Goal: Transaction & Acquisition: Purchase product/service

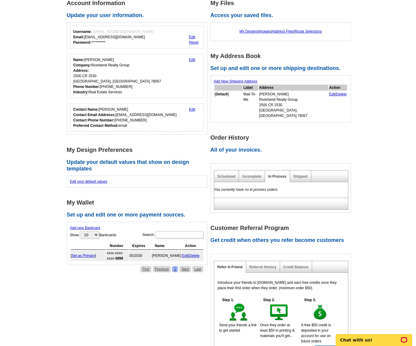
scroll to position [90, 0]
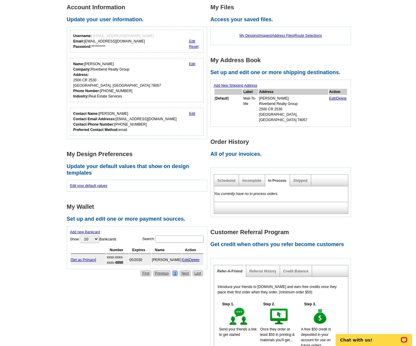
click at [227, 151] on h2 "All of your invoices." at bounding box center [283, 154] width 144 height 7
click at [230, 152] on h2 "All of your invoices." at bounding box center [283, 154] width 144 height 7
click at [226, 179] on link "Scheduled" at bounding box center [226, 181] width 18 height 4
click at [248, 179] on link "Incomplete" at bounding box center [251, 181] width 19 height 4
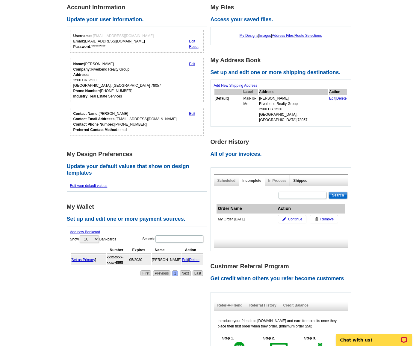
click at [300, 179] on link "Shipped" at bounding box center [300, 181] width 14 height 4
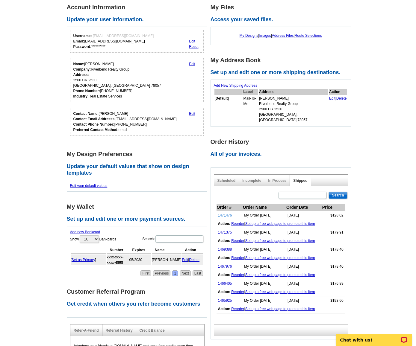
click at [224, 214] on link "1471476" at bounding box center [225, 216] width 14 height 4
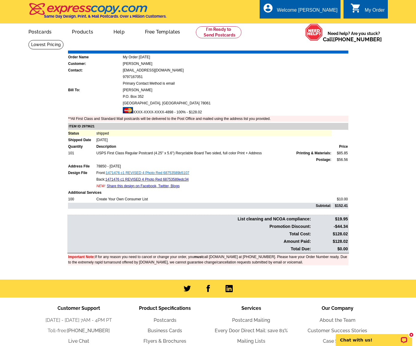
click at [147, 173] on link "1471476 c1 REVISED 4 Photo Red 68753589b5107" at bounding box center [148, 173] width 84 height 4
drag, startPoint x: 96, startPoint y: 174, endPoint x: 193, endPoint y: 181, distance: 96.7
click at [193, 181] on tbody "ITEM ID 2979621 Status shipped Shipped Date Jul-14-2025 Quantity Description Pr…" at bounding box center [208, 166] width 280 height 86
copy tbody "Front: 1471476 c1 REVISED 4 Photo Red 68753589b5107 Back: 1471476 c1 REVISED 4 …"
click at [413, 335] on div "new message indicator" at bounding box center [411, 335] width 6 height 6
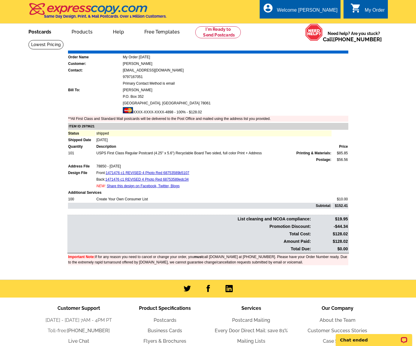
click at [37, 32] on link "Postcards" at bounding box center [40, 31] width 42 height 14
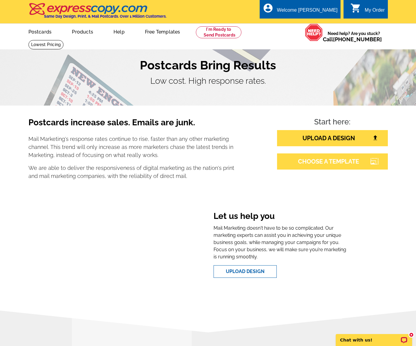
click at [327, 162] on link "CHOOSE A TEMPLATE" at bounding box center [332, 162] width 111 height 16
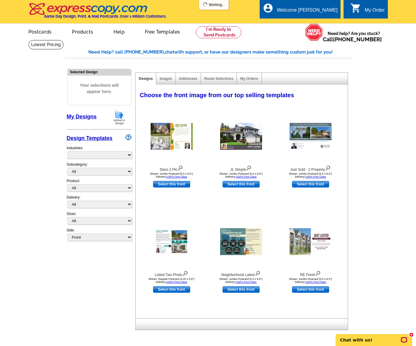
select select "785"
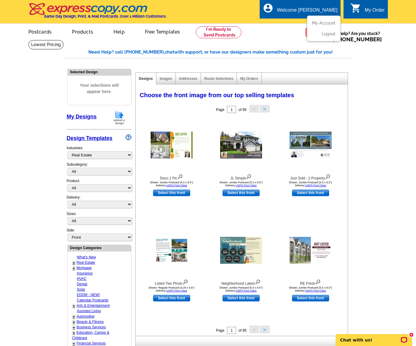
click at [308, 10] on div "Welcome [PERSON_NAME]" at bounding box center [307, 11] width 60 height 8
click at [325, 22] on link "My Account" at bounding box center [323, 22] width 26 height 5
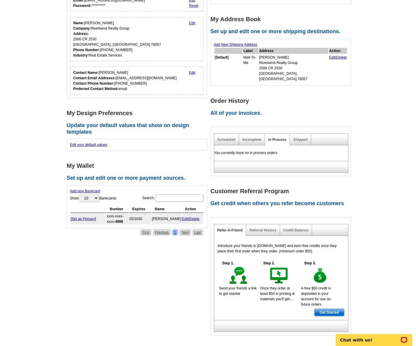
scroll to position [60, 0]
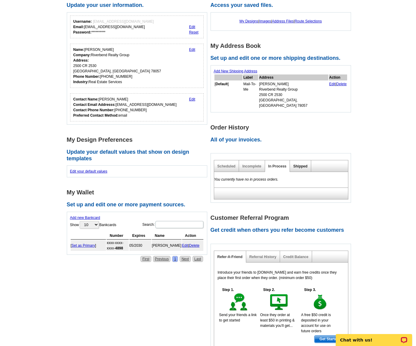
click at [307, 164] on link "Shipped" at bounding box center [300, 166] width 14 height 4
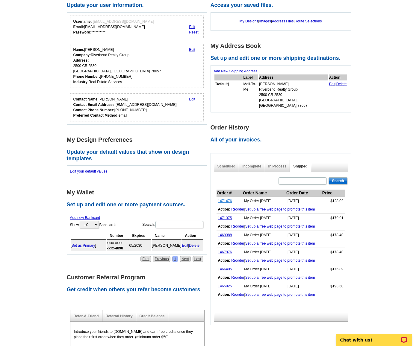
click at [228, 199] on link "1471476" at bounding box center [225, 201] width 14 height 4
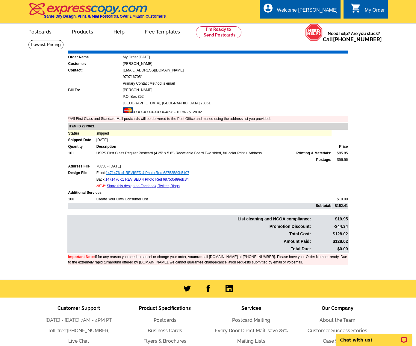
click at [144, 175] on link "1471476 c1 REVISED 4 Photo Red 68753589b5107" at bounding box center [148, 173] width 84 height 4
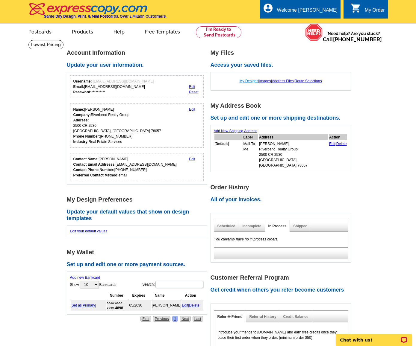
click at [245, 82] on link "My Designs" at bounding box center [249, 81] width 19 height 4
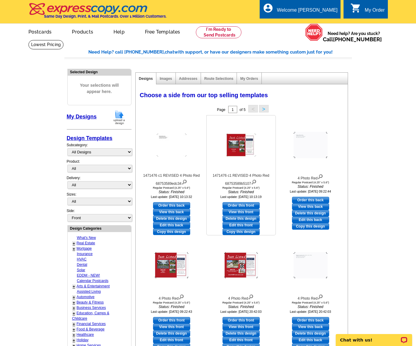
click at [238, 233] on link "Copy this design" at bounding box center [241, 232] width 37 height 7
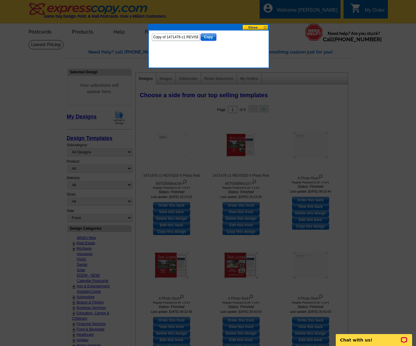
click at [205, 38] on input "Copy" at bounding box center [209, 37] width 16 height 7
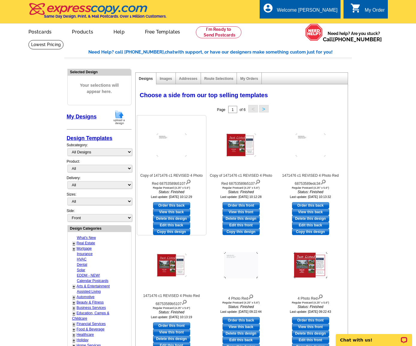
click at [171, 232] on link "Copy this design" at bounding box center [171, 232] width 37 height 7
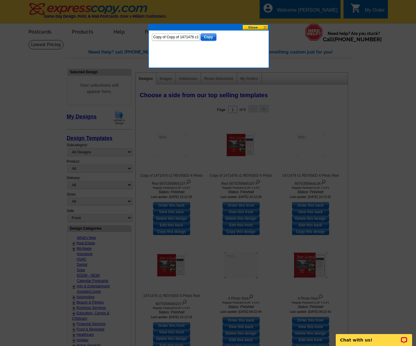
click at [207, 38] on input "Copy" at bounding box center [209, 37] width 16 height 7
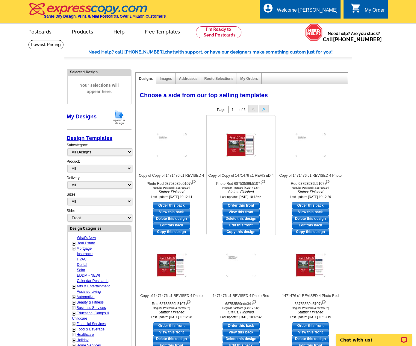
click at [249, 232] on link "Copy this design" at bounding box center [241, 232] width 37 height 7
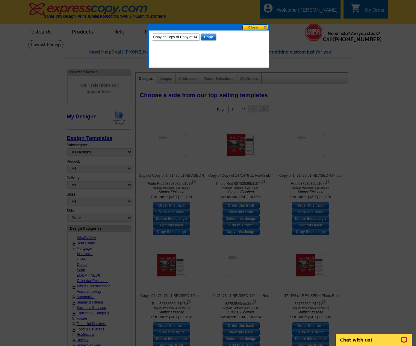
click at [255, 28] on button at bounding box center [255, 28] width 26 height 6
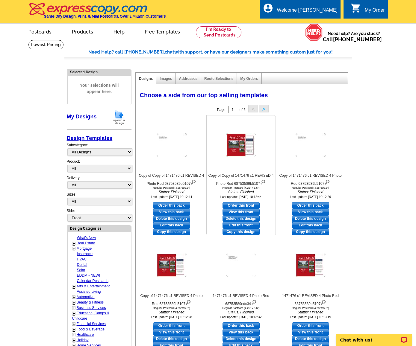
click at [241, 226] on link "Edit this front" at bounding box center [241, 225] width 37 height 7
select select "1"
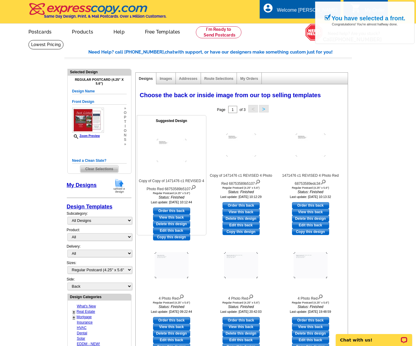
click at [175, 231] on link "Edit this back" at bounding box center [171, 231] width 37 height 7
select select "front"
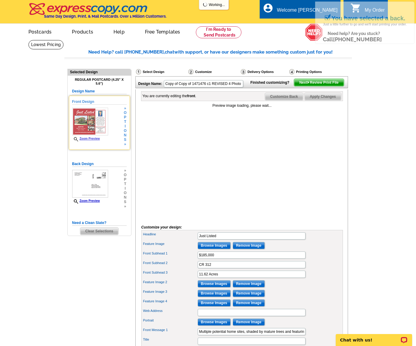
click at [88, 122] on div "Front Design Zoom Preview » o p t i o n s »" at bounding box center [99, 123] width 55 height 48
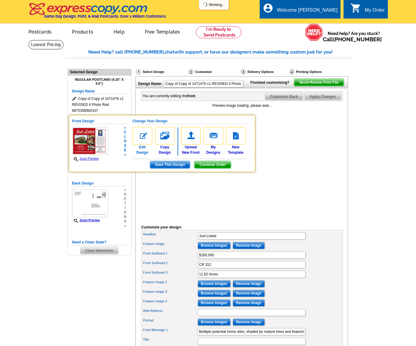
click at [147, 137] on img at bounding box center [142, 135] width 19 height 17
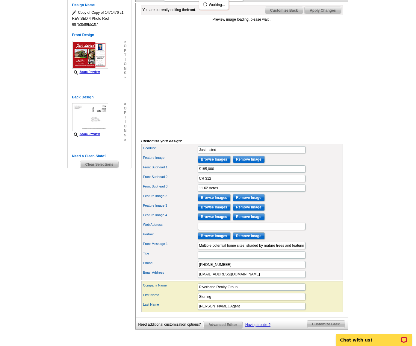
scroll to position [90, 0]
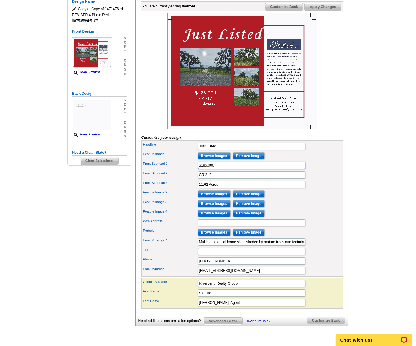
click at [232, 169] on input "$185,000" at bounding box center [252, 165] width 108 height 7
type input "$"
type input "$200,000"
click at [219, 179] on input "CR 312" at bounding box center [252, 175] width 108 height 7
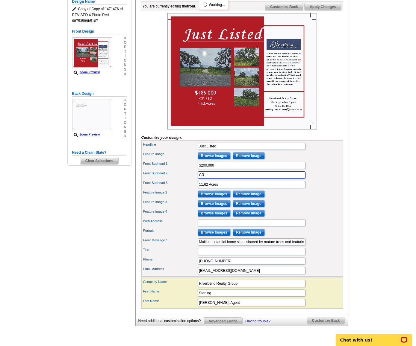
type input "C"
type input "839 Alametos"
click at [232, 188] on input "11.62 Acres" at bounding box center [252, 184] width 108 height 7
type input "1"
type input "San Antonio, Tx 78212"
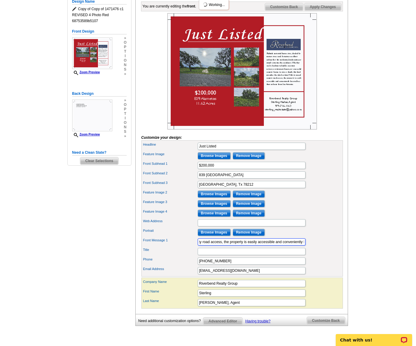
scroll to position [0, 579]
drag, startPoint x: 199, startPoint y: 253, endPoint x: 320, endPoint y: 250, distance: 121.0
click at [320, 247] on div "Front Message 1 Multiple potential home sites, shaded by mature trees and featu…" at bounding box center [242, 242] width 199 height 10
click at [218, 227] on input "Web Address" at bounding box center [252, 223] width 108 height 7
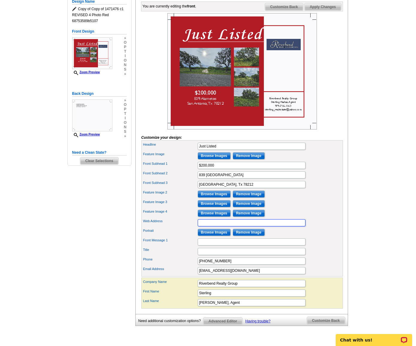
paste input "This property offers convenience to downtown shopping, dining and entertainment…"
type input "This property offers convenience to downtown shopping, dining and entertainment…"
drag, startPoint x: 304, startPoint y: 232, endPoint x: 174, endPoint y: 232, distance: 129.4
click at [174, 228] on div "Web Address This property offers convenience to downtown shopping, dining and e…" at bounding box center [242, 223] width 199 height 10
click at [205, 246] on input "Front Message 1" at bounding box center [252, 242] width 108 height 7
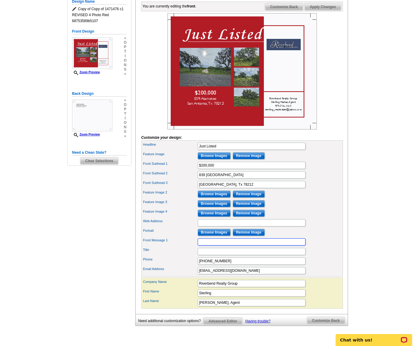
paste input "This property offers convenience to downtown shopping, dining and entertainment…"
type input "This property offers convenience to downtown shopping, dining and entertainment…"
click at [244, 198] on input "Remove Image" at bounding box center [249, 194] width 32 height 7
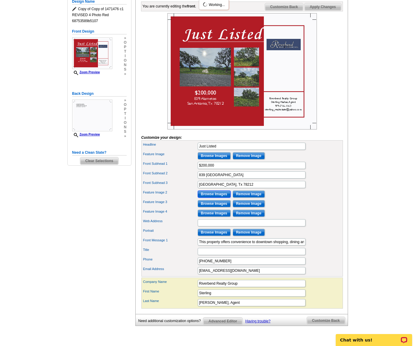
click at [216, 198] on input "Browse Images" at bounding box center [214, 194] width 33 height 7
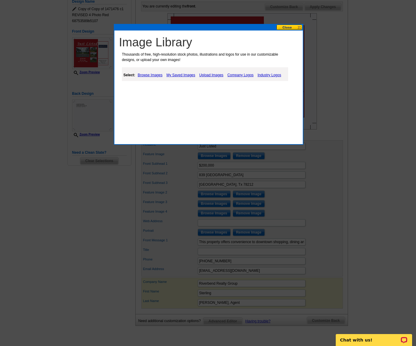
click at [149, 75] on link "Browse Images" at bounding box center [150, 75] width 28 height 7
click at [208, 75] on link "Upload Images" at bounding box center [211, 75] width 27 height 7
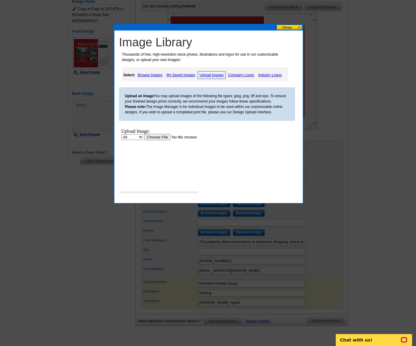
click at [161, 137] on input "file" at bounding box center [182, 137] width 76 height 6
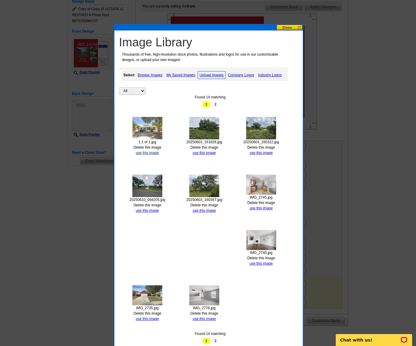
click at [144, 151] on link "use this image" at bounding box center [147, 153] width 23 height 4
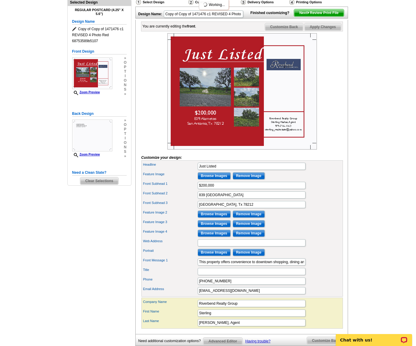
scroll to position [60, 0]
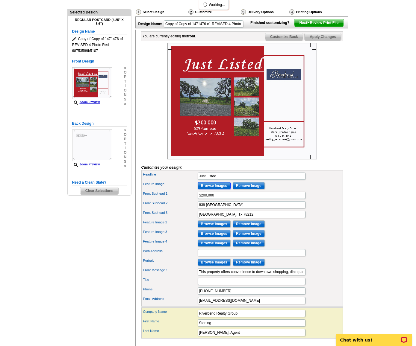
click at [211, 190] on input "Browse Images" at bounding box center [214, 185] width 33 height 7
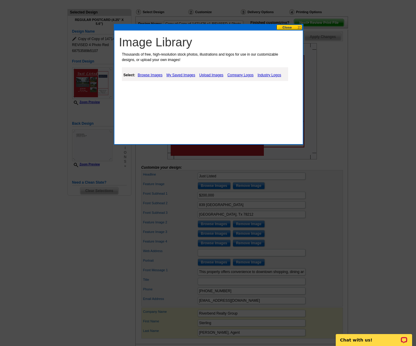
click at [178, 76] on link "My Saved Images" at bounding box center [181, 75] width 32 height 7
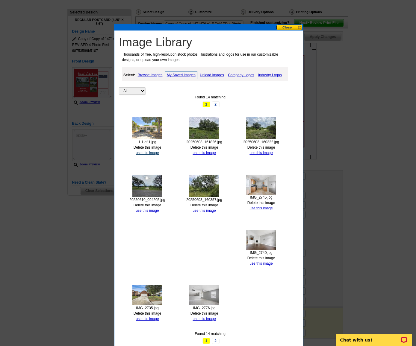
click at [143, 152] on link "use this image" at bounding box center [147, 153] width 23 height 4
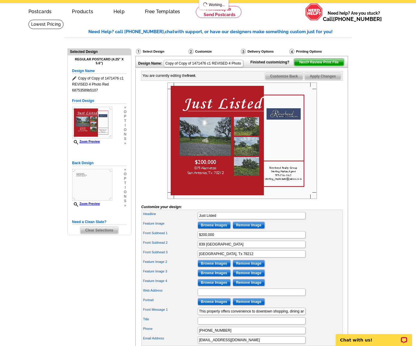
scroll to position [30, 0]
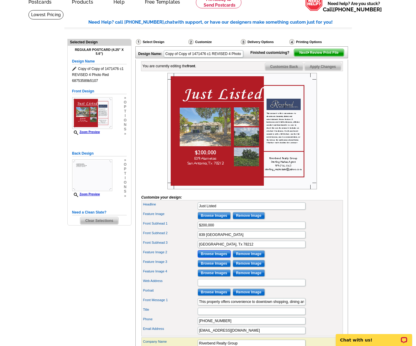
click at [212, 258] on input "Browse Images" at bounding box center [214, 254] width 33 height 7
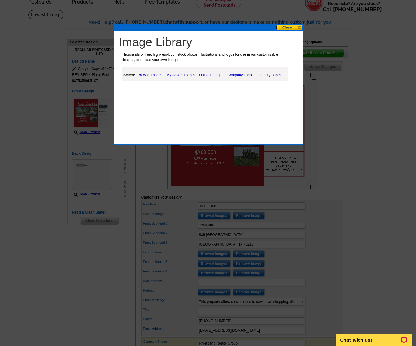
click at [211, 77] on link "Upload Images" at bounding box center [211, 75] width 27 height 7
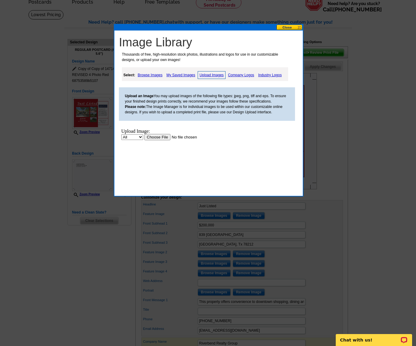
scroll to position [0, 0]
click at [164, 139] on input "file" at bounding box center [182, 137] width 76 height 6
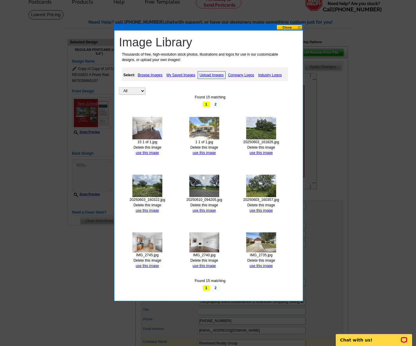
click at [212, 74] on link "Upload Images" at bounding box center [212, 75] width 28 height 8
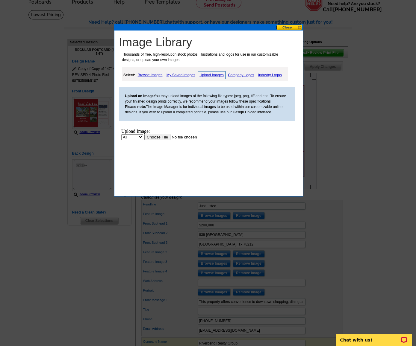
click at [157, 139] on input "file" at bounding box center [182, 137] width 76 height 6
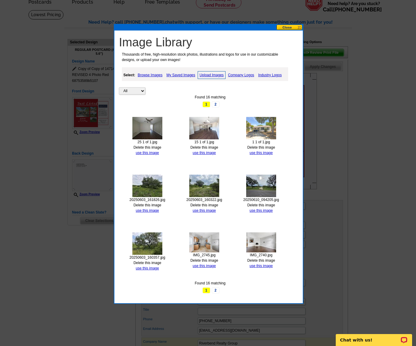
click at [210, 74] on link "Upload Images" at bounding box center [212, 75] width 28 height 8
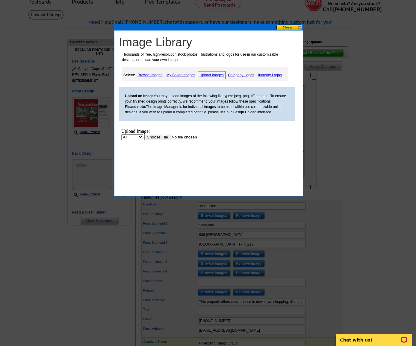
click at [169, 136] on input "file" at bounding box center [182, 137] width 76 height 6
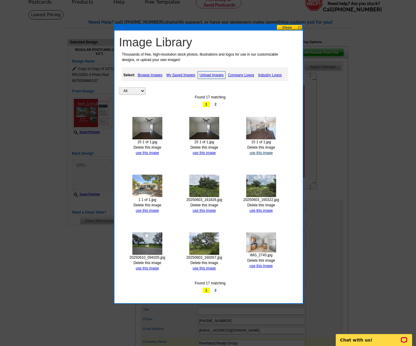
click at [259, 152] on link "use this image" at bounding box center [260, 153] width 23 height 4
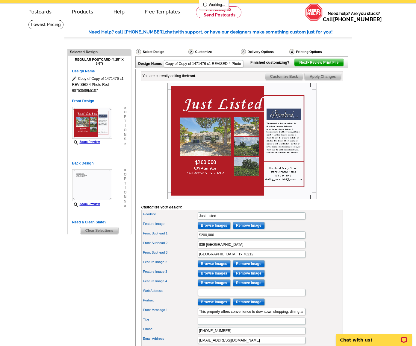
scroll to position [30, 0]
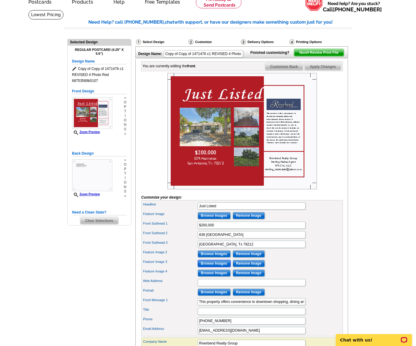
click at [208, 267] on input "Browse Images" at bounding box center [214, 263] width 33 height 7
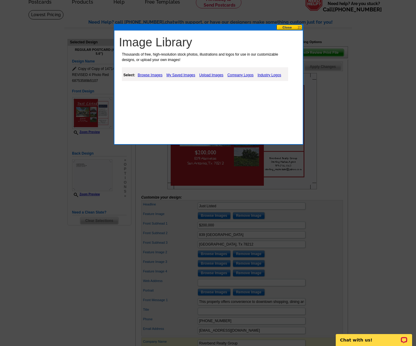
click at [148, 75] on link "Browse Images" at bounding box center [150, 75] width 28 height 7
click at [182, 74] on link "My Saved Images" at bounding box center [182, 75] width 32 height 7
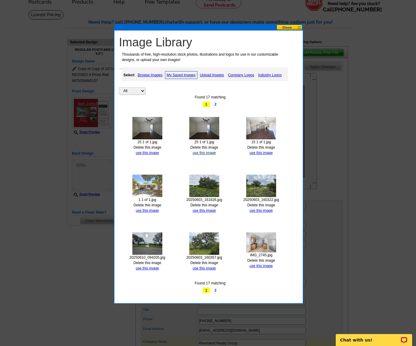
click at [202, 152] on link "use this image" at bounding box center [204, 153] width 23 height 4
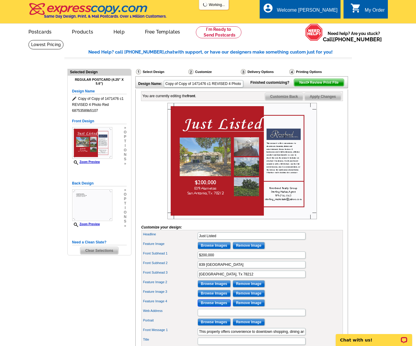
click at [219, 307] on input "Browse Images" at bounding box center [214, 303] width 33 height 7
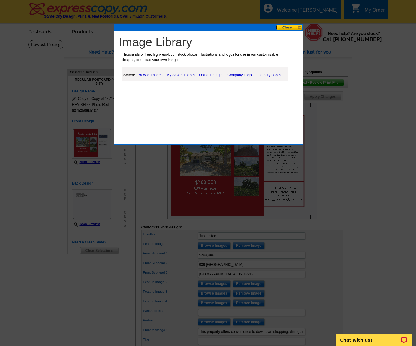
click at [210, 74] on link "Upload Images" at bounding box center [211, 75] width 27 height 7
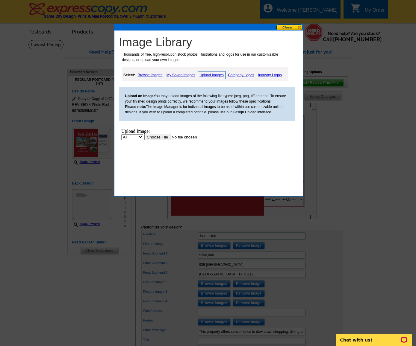
click at [162, 138] on input "file" at bounding box center [182, 137] width 76 height 6
click at [155, 138] on input "file" at bounding box center [182, 137] width 76 height 6
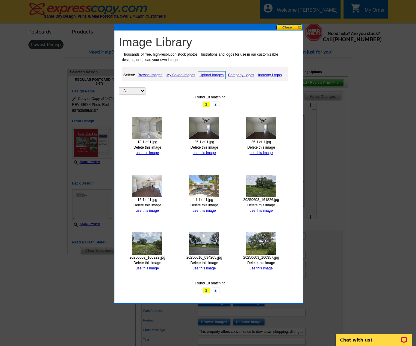
click at [288, 28] on button at bounding box center [289, 28] width 26 height 6
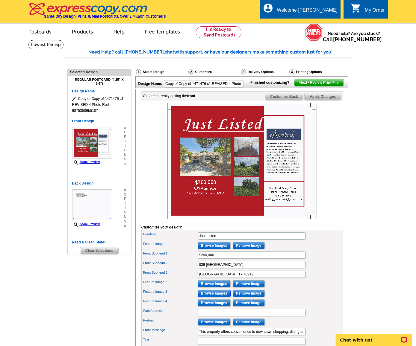
click at [211, 297] on input "Browse Images" at bounding box center [214, 293] width 33 height 7
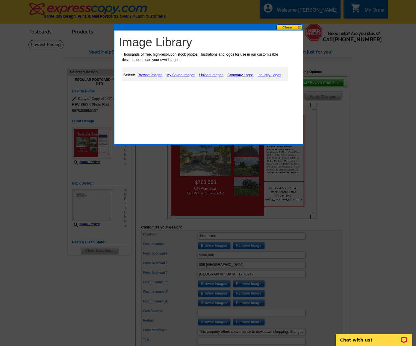
click at [180, 76] on link "My Saved Images" at bounding box center [181, 75] width 32 height 7
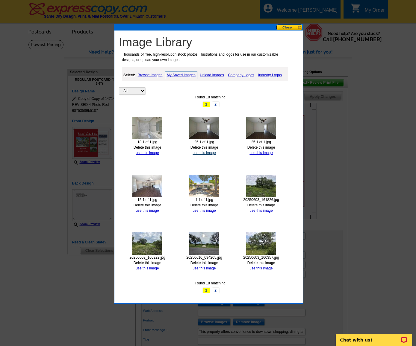
click at [199, 154] on link "use this image" at bounding box center [204, 153] width 23 height 4
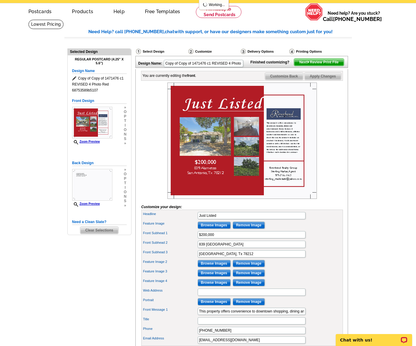
scroll to position [30, 0]
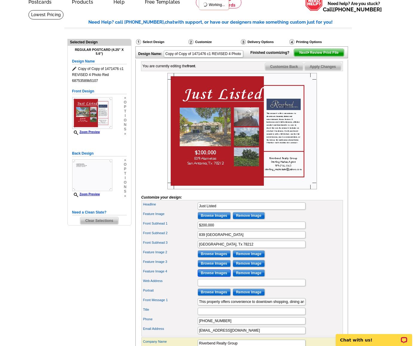
click at [223, 277] on input "Browse Images" at bounding box center [214, 273] width 33 height 7
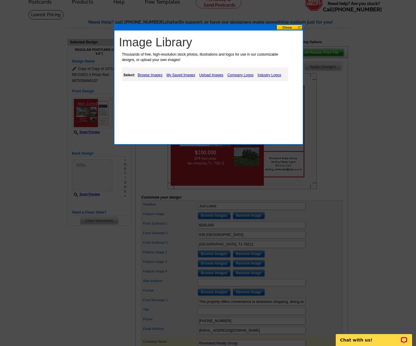
click at [177, 75] on link "My Saved Images" at bounding box center [181, 75] width 32 height 7
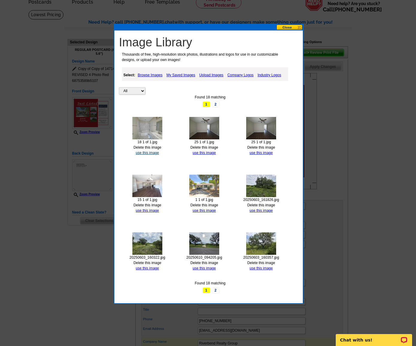
click at [143, 154] on link "use this image" at bounding box center [147, 153] width 23 height 4
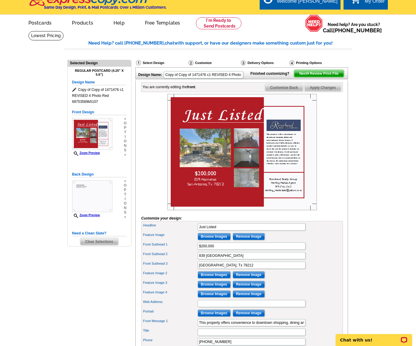
scroll to position [0, 0]
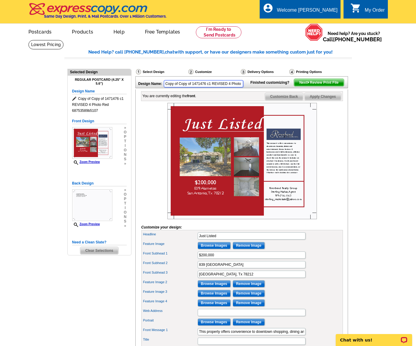
drag, startPoint x: 190, startPoint y: 86, endPoint x: 150, endPoint y: 88, distance: 40.2
click at [150, 88] on div "Design Name: Copy of Copy of 1471476 c1 REVISED 4 Photo Red 68753589b5107" at bounding box center [192, 83] width 112 height 13
type input "839 Alametos 1471476 c1 REVISED 4 Photo Red 68753589b5107"
click at [320, 100] on span "Apply Changes" at bounding box center [323, 96] width 36 height 7
click at [321, 86] on span "Next Review Print File" at bounding box center [318, 82] width 49 height 7
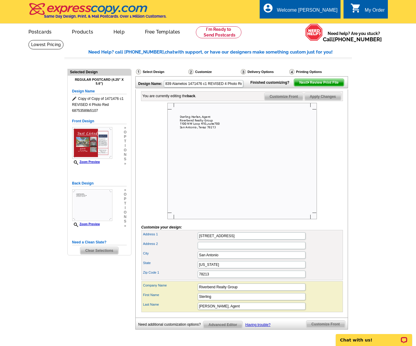
click at [326, 86] on span "Next Review Print File" at bounding box center [318, 82] width 49 height 7
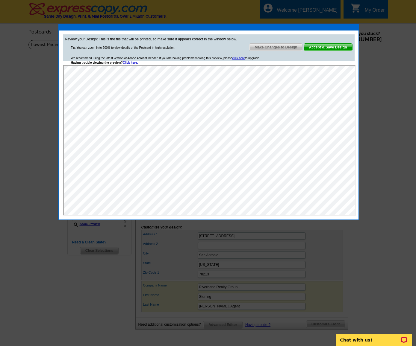
click at [267, 46] on span "Make Changes to Design" at bounding box center [275, 47] width 53 height 7
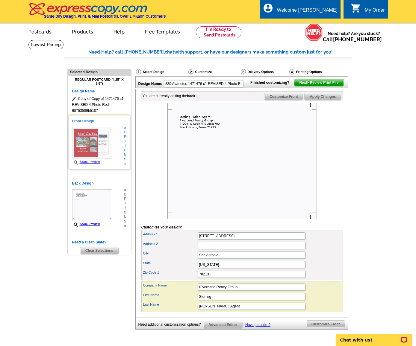
click at [96, 146] on img at bounding box center [92, 143] width 40 height 32
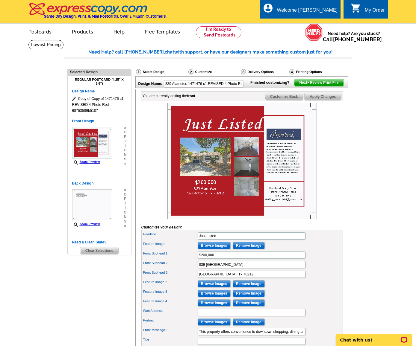
scroll to position [90, 0]
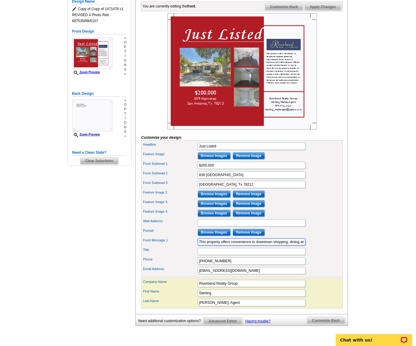
click at [252, 246] on input "This property offers convenience to downtown shopping, dining and entertainment…" at bounding box center [252, 242] width 108 height 7
click at [323, 10] on span "Apply Changes" at bounding box center [323, 6] width 36 height 7
click at [263, 246] on input "Home features 3 bedrooms and 2 full bathrooms, offering comfort and functionali…" at bounding box center [252, 242] width 108 height 7
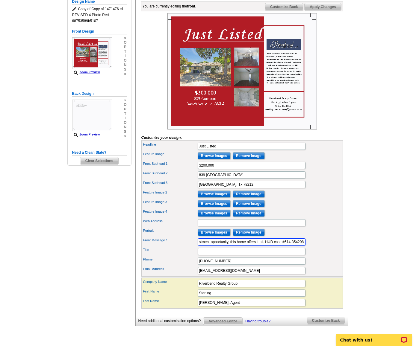
scroll to position [0, 596]
click at [319, 10] on span "Apply Changes" at bounding box center [323, 6] width 36 height 7
click at [240, 246] on input "Home features 3 bedrooms and 2 full bathrooms, offering comfort and functionali…" at bounding box center [252, 242] width 108 height 7
click at [246, 246] on input "Home features 3 bedrooms and 2 full bathrooms, offering comfort and functionali…" at bounding box center [252, 242] width 108 height 7
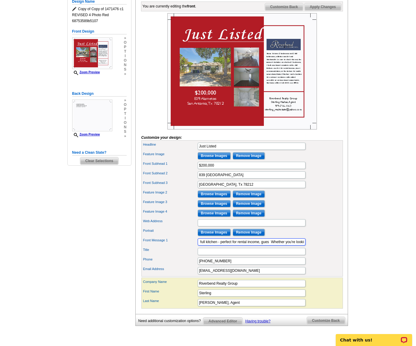
scroll to position [0, 299]
type input "Home features 3 bedrooms and 2 full bathrooms, offering comfort and functionali…"
click at [325, 10] on span "Apply Changes" at bounding box center [323, 6] width 36 height 7
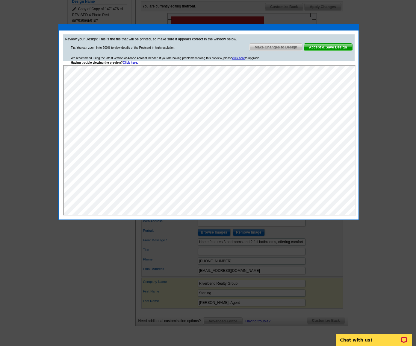
click at [327, 47] on span "Accept & Save Design" at bounding box center [328, 47] width 48 height 7
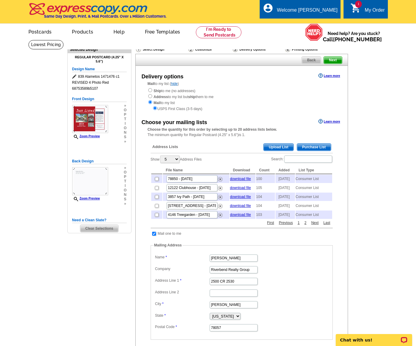
click at [316, 147] on span "Purchase List" at bounding box center [314, 147] width 34 height 7
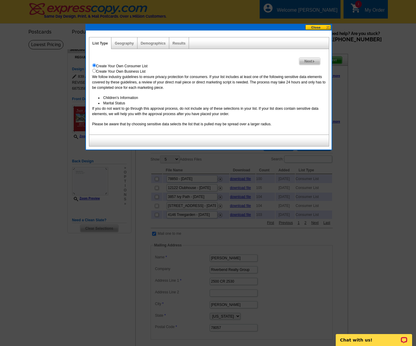
click at [308, 60] on span "Next" at bounding box center [309, 61] width 21 height 7
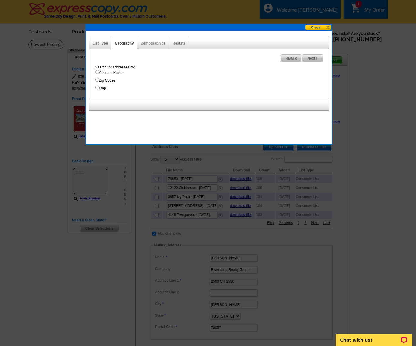
click at [98, 72] on input "Address Radius" at bounding box center [97, 72] width 4 height 4
radio input "true"
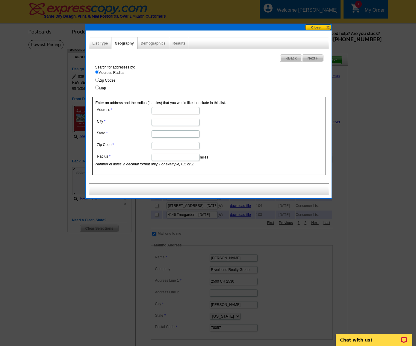
click at [163, 110] on input "Address" at bounding box center [176, 110] width 48 height 7
type input "839 [GEOGRAPHIC_DATA]"
type input "San Antonio"
type input "Tx"
type input "78212"
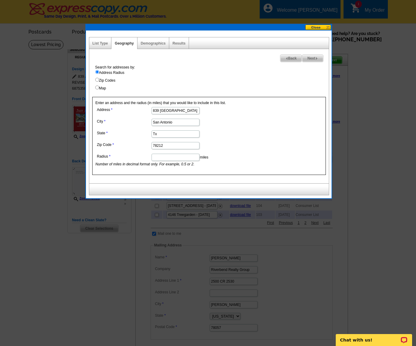
click at [175, 157] on input "Radius" at bounding box center [176, 157] width 48 height 7
type input "1"
click at [315, 59] on span "Next" at bounding box center [312, 58] width 21 height 7
select select
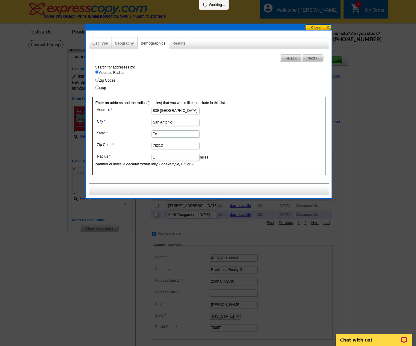
select select
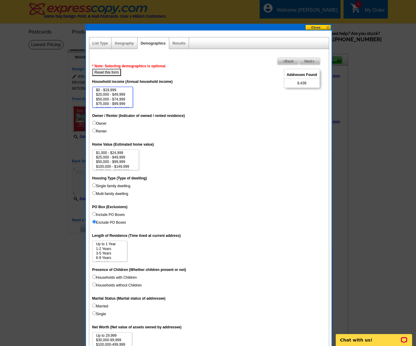
scroll to position [12, 0]
select select "200000-249999"
click at [103, 105] on option "$200,000 - $249,999" at bounding box center [113, 106] width 34 height 4
click at [95, 123] on input "Owner" at bounding box center [94, 123] width 4 height 4
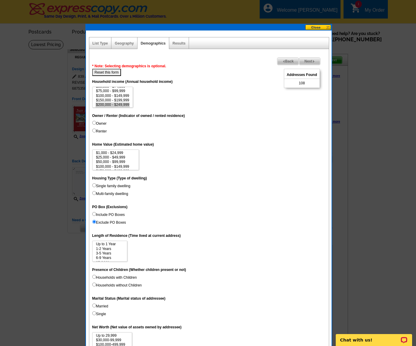
radio input "true"
click at [95, 132] on input "Renter" at bounding box center [94, 131] width 4 height 4
radio input "true"
select select "200000-299999"
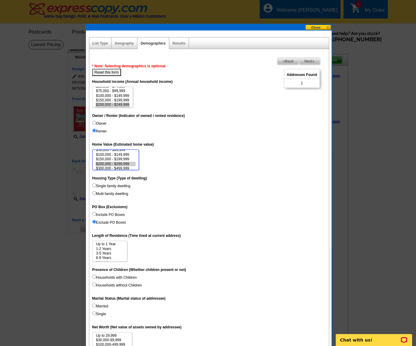
click at [120, 162] on option "$200,000 - $299,999" at bounding box center [116, 164] width 40 height 4
click at [94, 186] on input "Single family dwelling" at bounding box center [94, 186] width 4 height 4
radio input "true"
click at [94, 212] on input "Include PO Boxes" at bounding box center [94, 214] width 4 height 4
radio input "true"
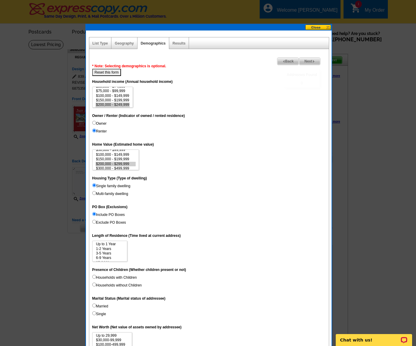
scroll to position [30, 0]
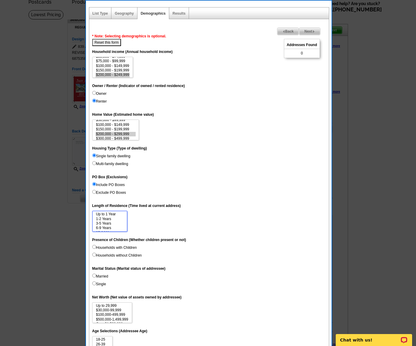
select select "1-2"
click at [112, 219] on option "1-2 Years" at bounding box center [110, 219] width 28 height 4
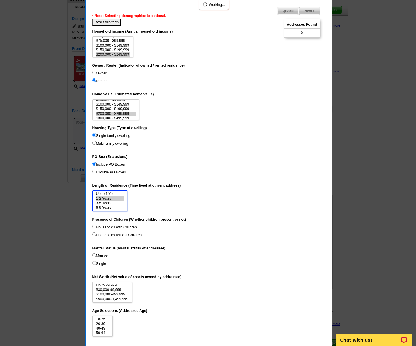
scroll to position [60, 0]
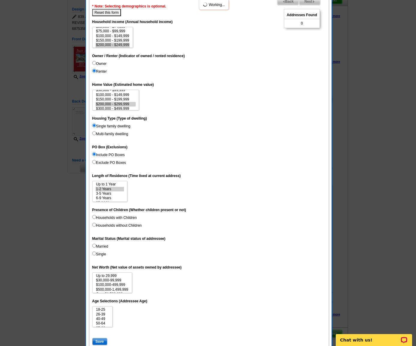
click at [94, 217] on input "Households with Children" at bounding box center [94, 217] width 4 height 4
radio input "true"
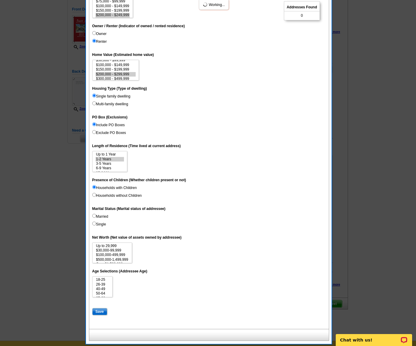
click at [94, 225] on input "Single" at bounding box center [94, 224] width 4 height 4
radio input "true"
click at [94, 217] on input "Married" at bounding box center [94, 216] width 4 height 4
radio input "true"
select select "100000-499999"
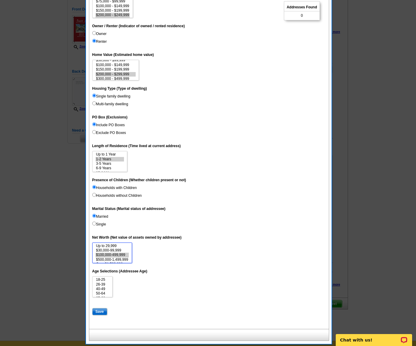
click at [116, 255] on option "$100,000-499,999" at bounding box center [112, 255] width 33 height 4
click at [104, 285] on option "26-39" at bounding box center [103, 285] width 14 height 4
click at [102, 287] on option "26-39" at bounding box center [103, 285] width 14 height 4
click at [104, 289] on option "40-49" at bounding box center [103, 289] width 14 height 4
select select "26-39"
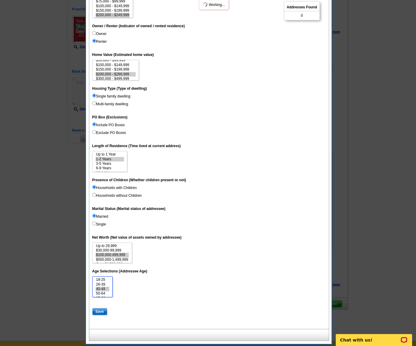
click at [103, 287] on option "26-39" at bounding box center [103, 285] width 14 height 4
click at [137, 287] on dd "18-25 26-39 40-49 50-64 65-69 70-74 Over 75" at bounding box center [209, 287] width 234 height 21
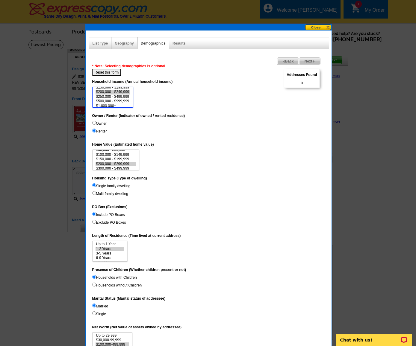
scroll to position [28, 0]
click at [107, 73] on button "Reset this form" at bounding box center [106, 72] width 29 height 7
select select
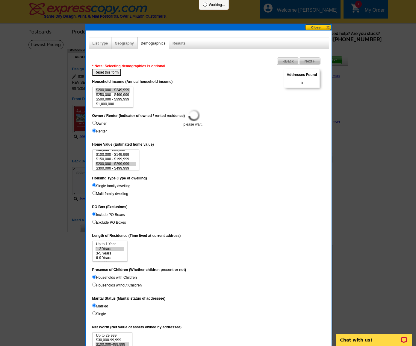
select select
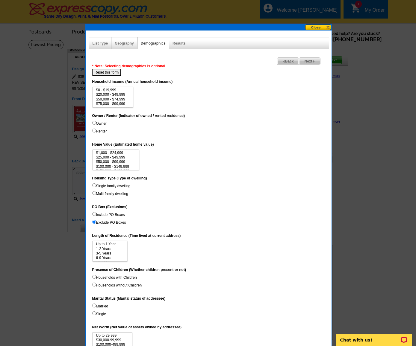
click at [93, 131] on input "Renter" at bounding box center [94, 131] width 4 height 4
radio input "true"
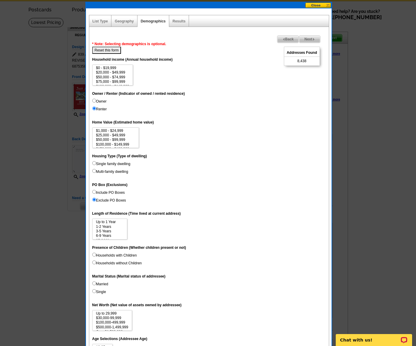
scroll to position [30, 0]
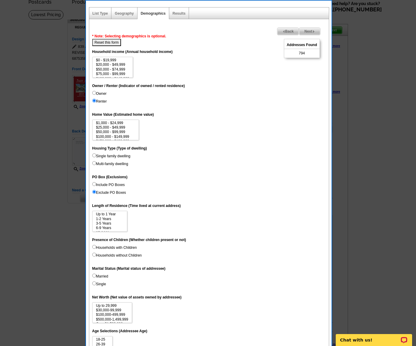
click at [95, 163] on input "Multi-family dwelling" at bounding box center [94, 163] width 4 height 4
radio input "true"
click at [95, 157] on input "Single family dwelling" at bounding box center [94, 156] width 4 height 4
radio input "true"
click at [95, 164] on input "Multi-family dwelling" at bounding box center [94, 163] width 4 height 4
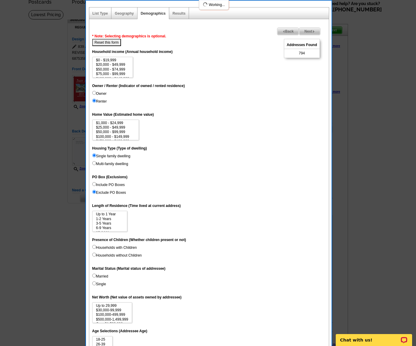
radio input "true"
click at [96, 154] on input "Single family dwelling" at bounding box center [94, 156] width 4 height 4
radio input "true"
click at [94, 164] on input "Multi-family dwelling" at bounding box center [94, 163] width 4 height 4
radio input "true"
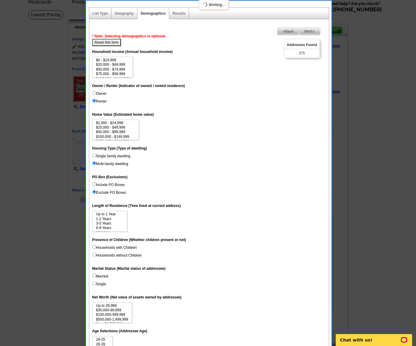
click at [95, 154] on input "Single family dwelling" at bounding box center [94, 156] width 4 height 4
radio input "true"
click at [94, 163] on input "Multi-family dwelling" at bounding box center [94, 163] width 4 height 4
radio input "true"
click at [94, 185] on input "Include PO Boxes" at bounding box center [94, 184] width 4 height 4
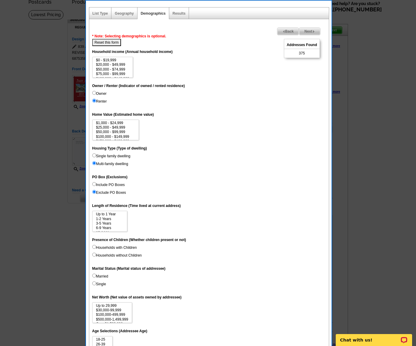
radio input "true"
click at [96, 192] on input "Exclude PO Boxes" at bounding box center [94, 192] width 4 height 4
radio input "true"
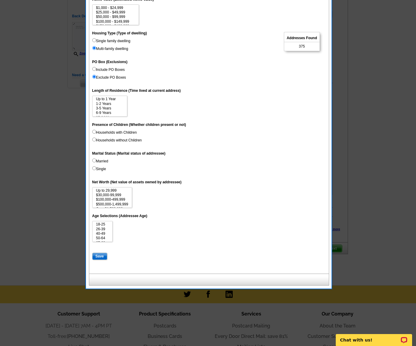
scroll to position [180, 0]
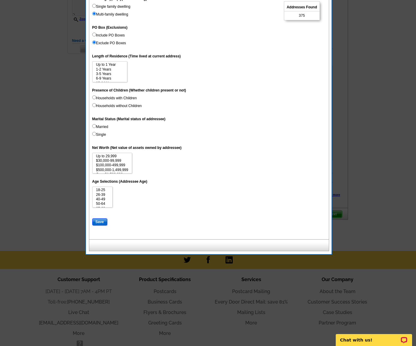
click at [104, 221] on input "Save" at bounding box center [99, 222] width 15 height 7
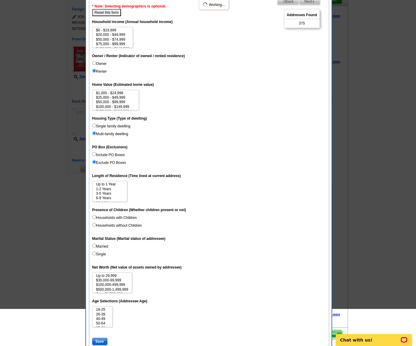
scroll to position [0, 0]
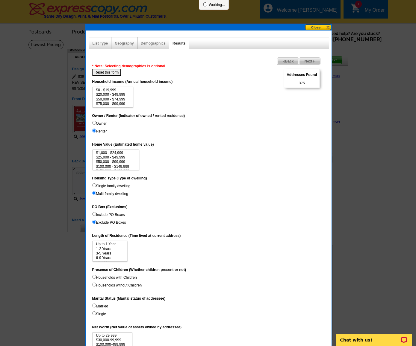
select select
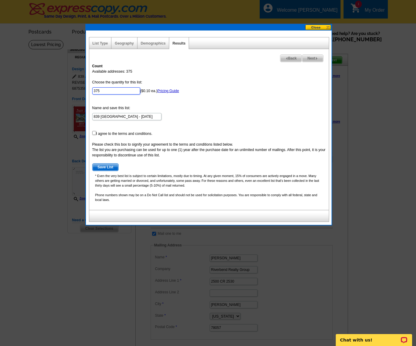
click at [108, 91] on input "375" at bounding box center [116, 90] width 48 height 7
type input "3"
type input "101"
click at [94, 134] on input "checkbox" at bounding box center [94, 133] width 4 height 4
checkbox input "true"
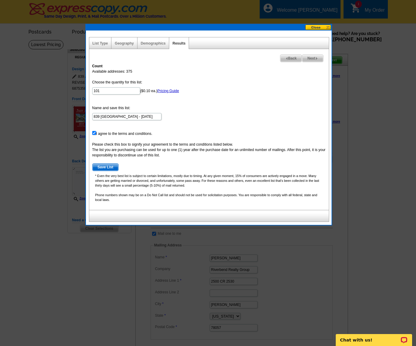
click at [110, 167] on span "Save List" at bounding box center [106, 167] width 26 height 7
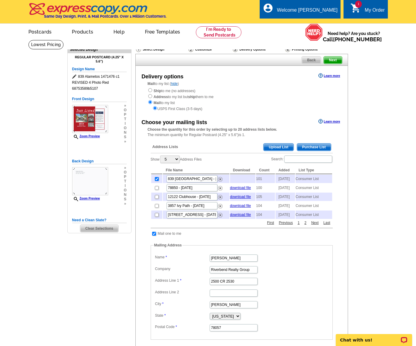
scroll to position [30, 0]
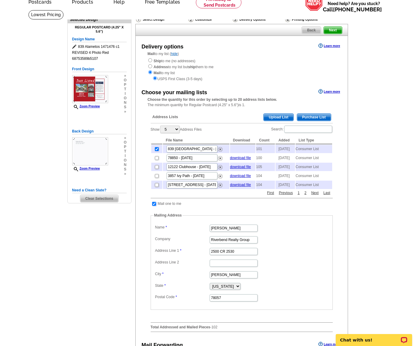
click at [152, 206] on input "checkbox" at bounding box center [154, 204] width 4 height 4
checkbox input "false"
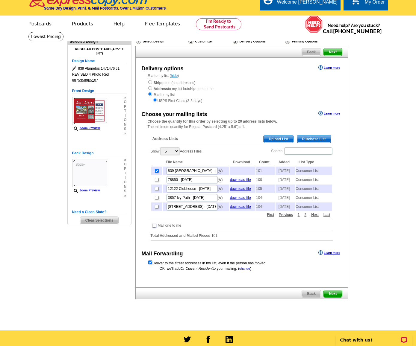
scroll to position [0, 0]
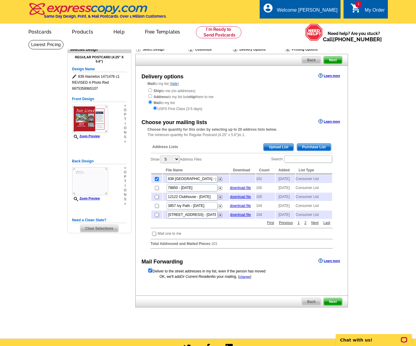
click at [335, 60] on span "Next" at bounding box center [333, 60] width 18 height 7
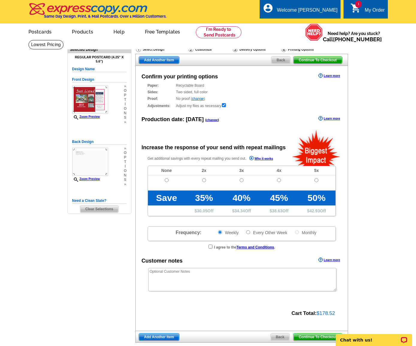
radio input "false"
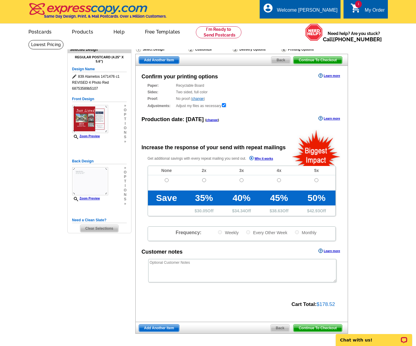
click at [314, 329] on span "Continue To Checkout" at bounding box center [317, 328] width 48 height 7
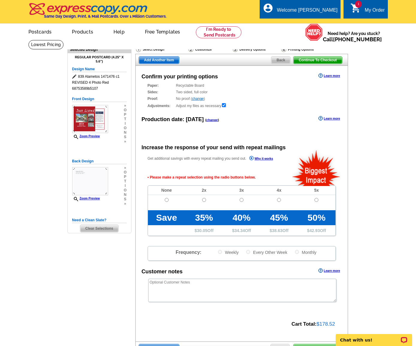
click at [318, 61] on span "Continue To Checkout" at bounding box center [317, 60] width 48 height 7
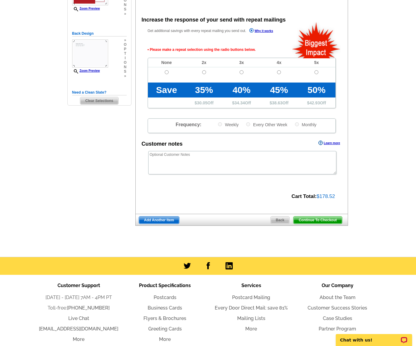
scroll to position [134, 0]
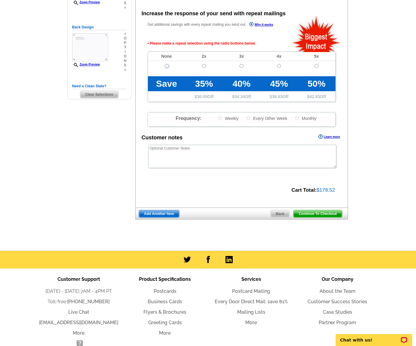
click at [168, 65] on input "radio" at bounding box center [167, 66] width 4 height 4
radio input "true"
click at [217, 159] on textarea at bounding box center [242, 156] width 188 height 23
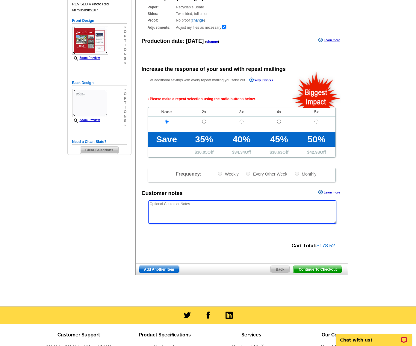
scroll to position [74, 0]
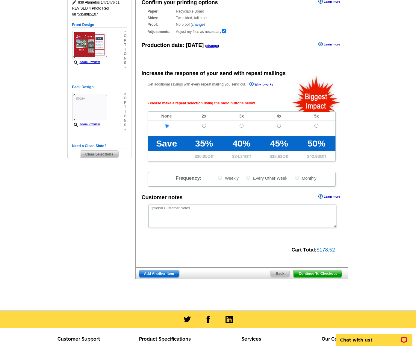
click at [319, 274] on span "Continue To Checkout" at bounding box center [317, 273] width 48 height 7
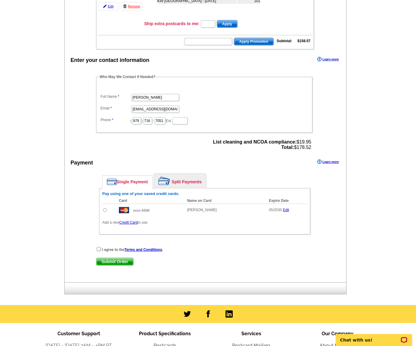
scroll to position [180, 0]
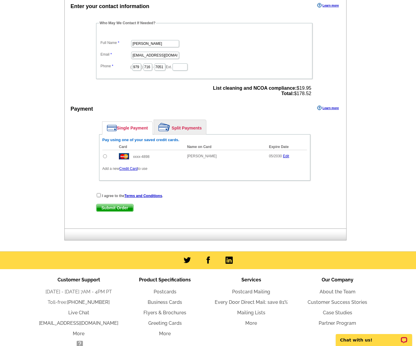
click at [105, 158] on input "radio" at bounding box center [105, 157] width 4 height 4
radio input "true"
click at [97, 197] on input "checkbox" at bounding box center [99, 195] width 4 height 4
checkbox input "true"
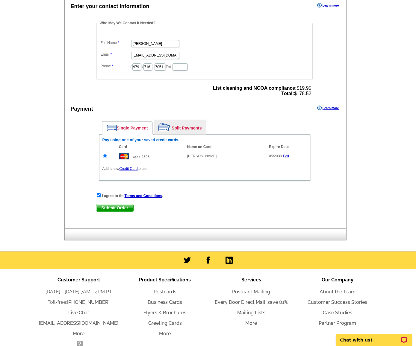
click at [109, 208] on span "Submit Order" at bounding box center [114, 208] width 37 height 7
